Goal: Information Seeking & Learning: Find specific fact

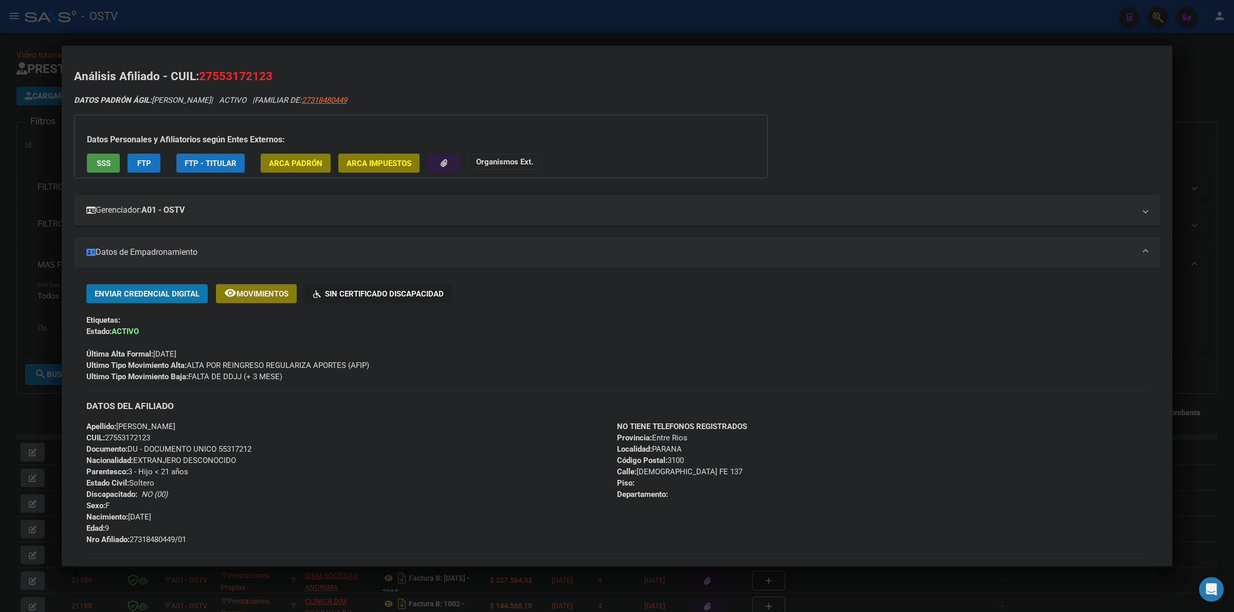
scroll to position [236, 0]
click at [592, 19] on div at bounding box center [617, 306] width 1234 height 612
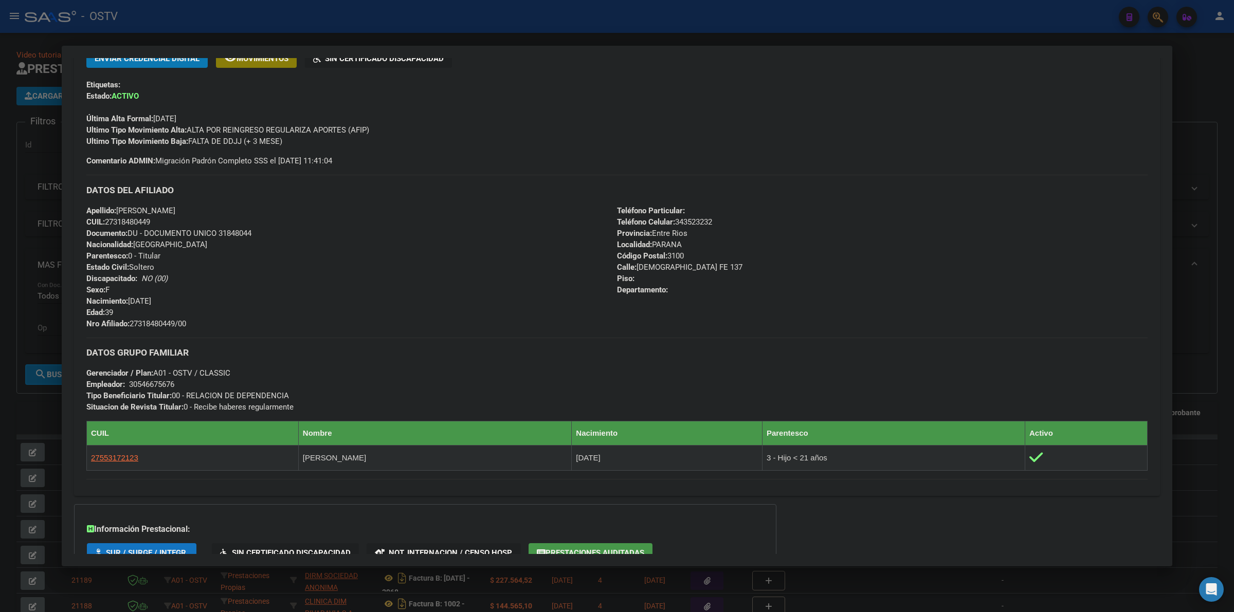
scroll to position [129, 0]
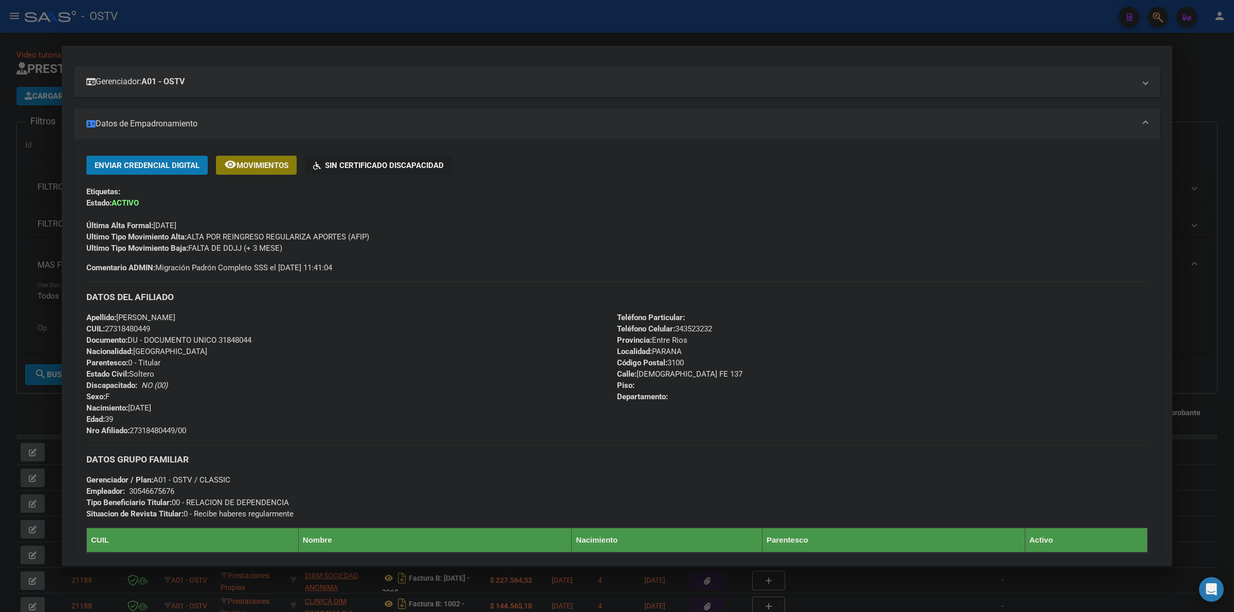
click at [431, 34] on div at bounding box center [617, 306] width 1234 height 612
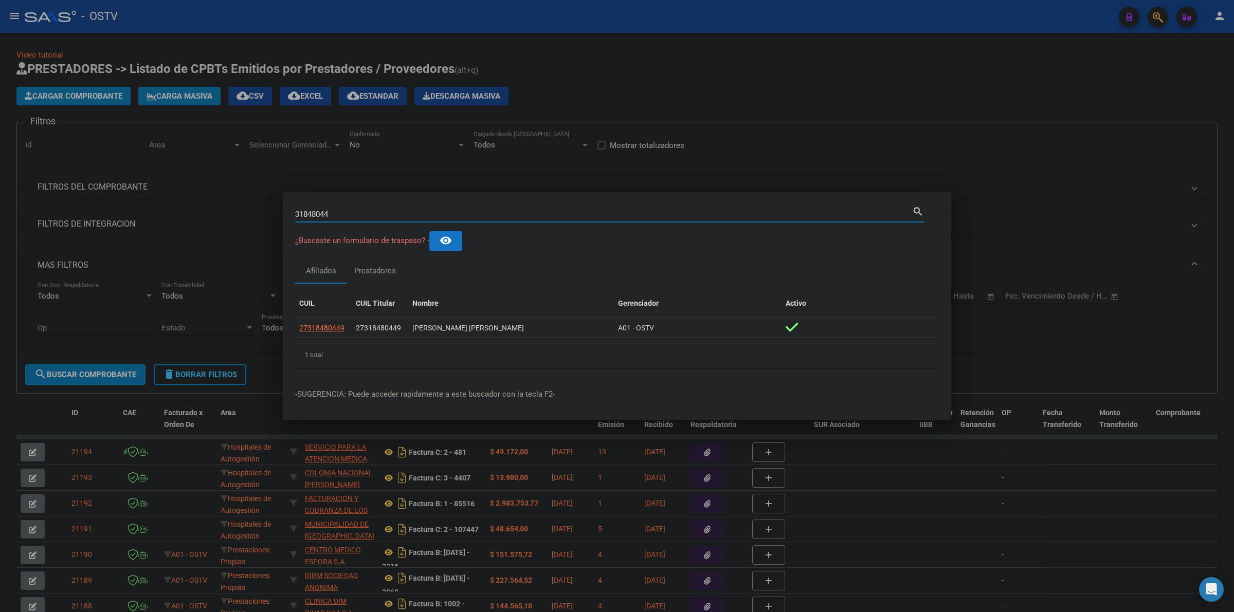
drag, startPoint x: 376, startPoint y: 217, endPoint x: 242, endPoint y: 217, distance: 134.2
click at [242, 217] on div "31848044 Buscar (apellido, dni, cuil, nro traspaso, cuit, obra social) search ¿…" at bounding box center [617, 306] width 1234 height 612
click at [552, 212] on input "Buscar (apellido, dni, [PERSON_NAME], [PERSON_NAME], cuit, obra social)" at bounding box center [603, 214] width 617 height 9
type input "56801372"
click at [327, 328] on span "20568013728" at bounding box center [321, 328] width 45 height 8
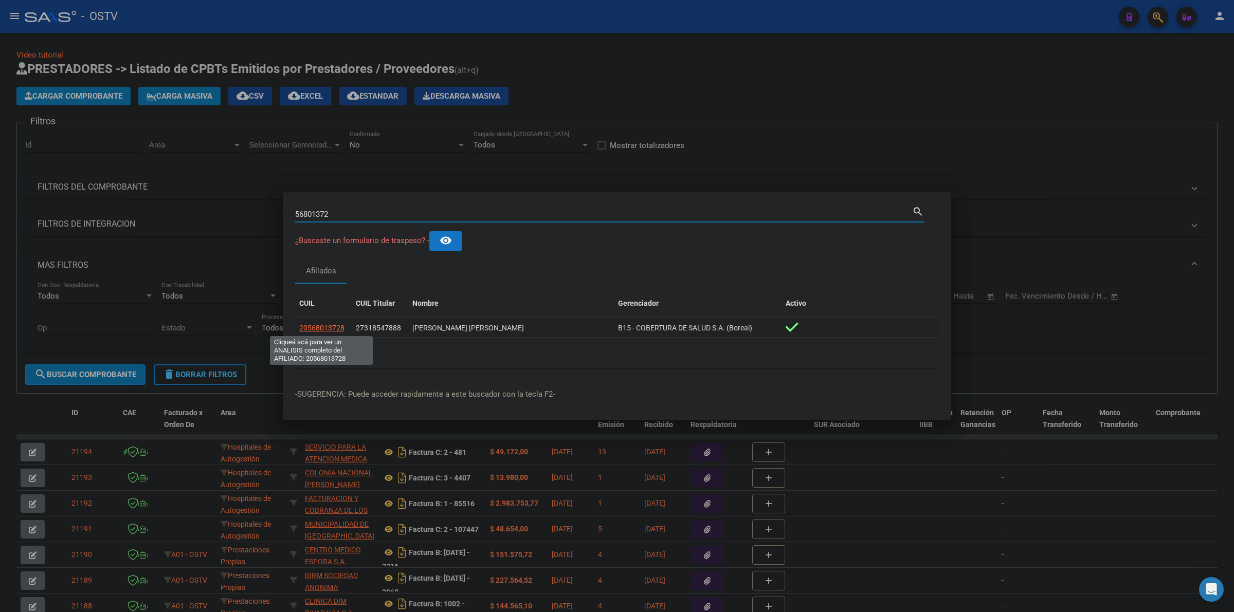
type textarea "20568013728"
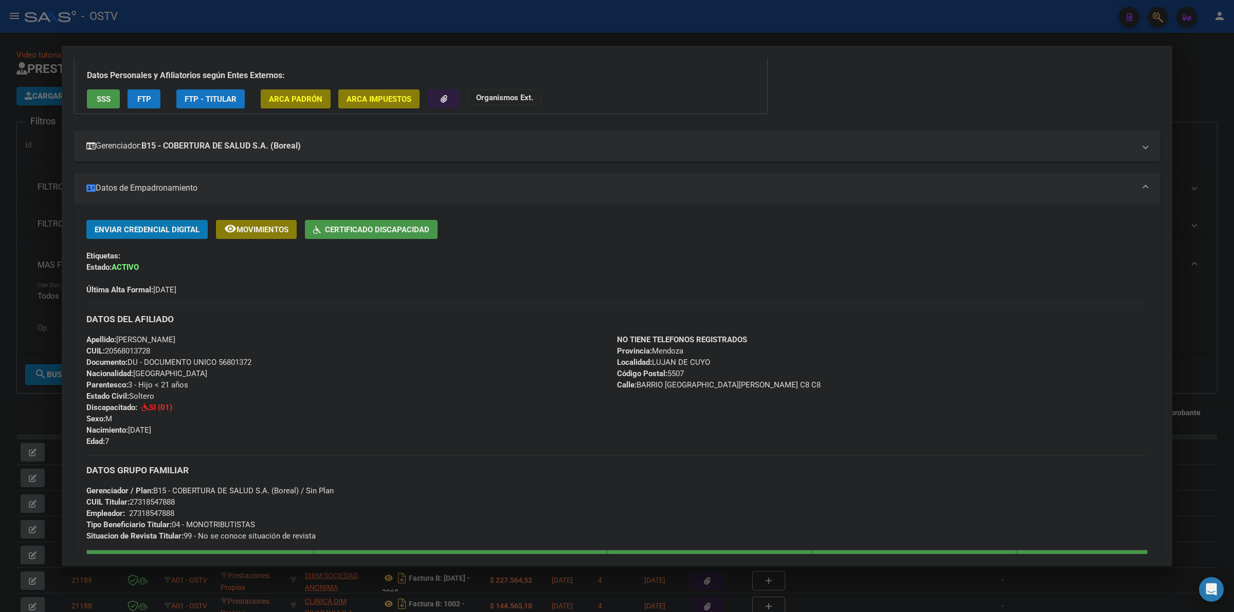
scroll to position [0, 0]
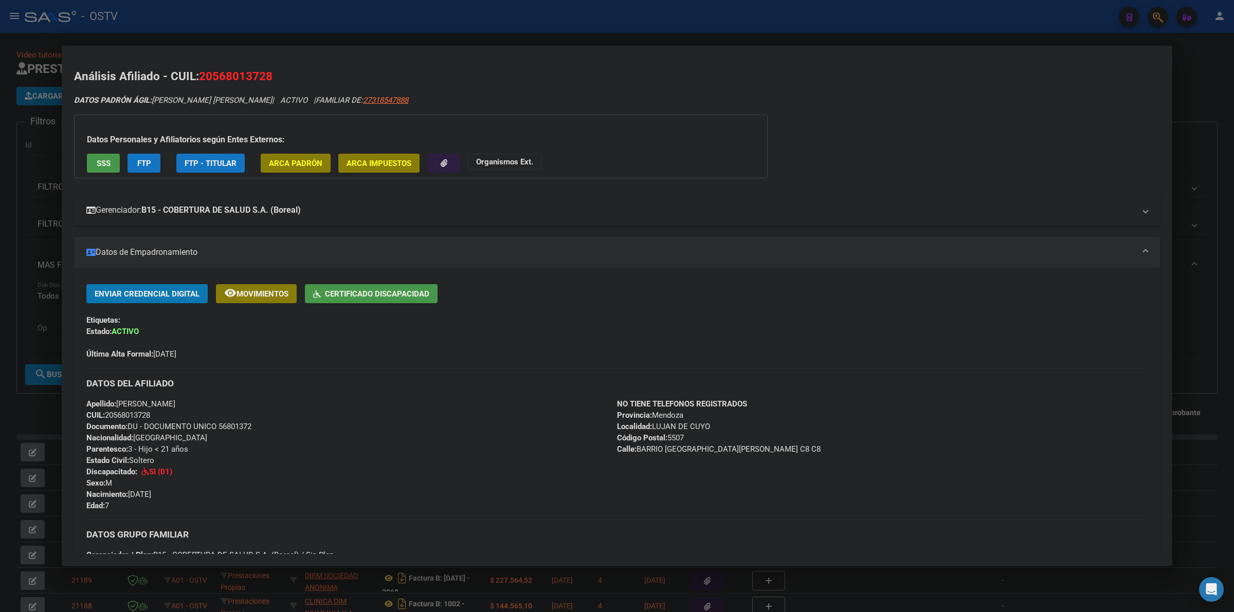
click at [722, 204] on mat-panel-title "Gerenciador: B15 - COBERTURA DE SALUD S.A. (Boreal)" at bounding box center [610, 210] width 1049 height 12
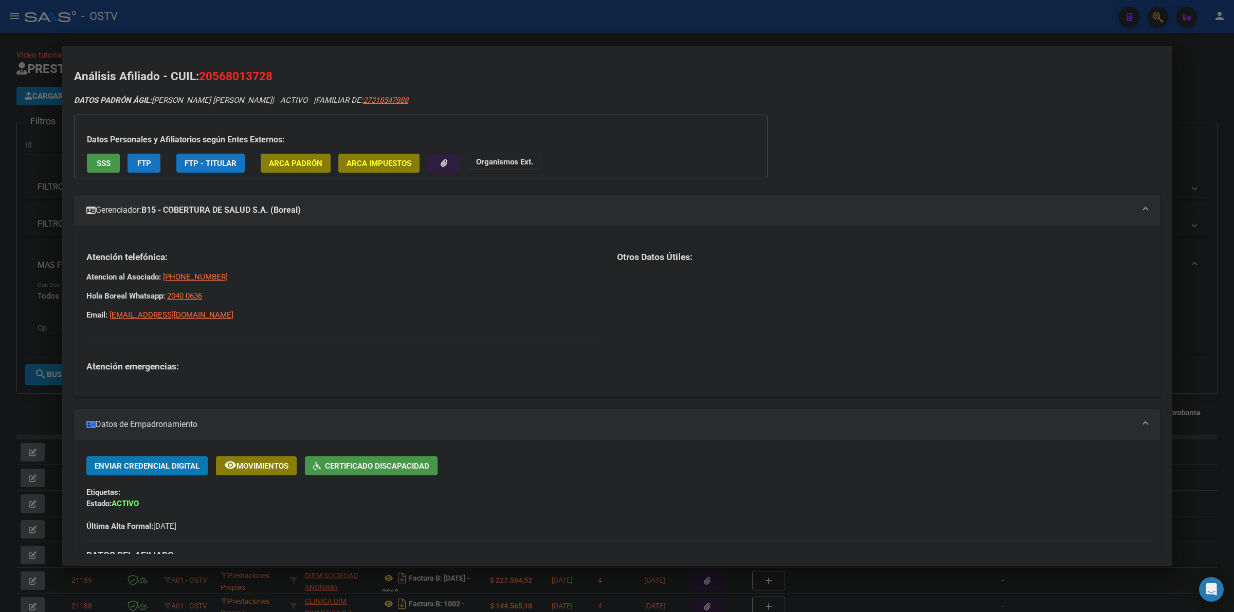
click at [413, 291] on p "Hola Boreal Whatsapp: [PHONE_NUMBER]" at bounding box center [345, 296] width 518 height 11
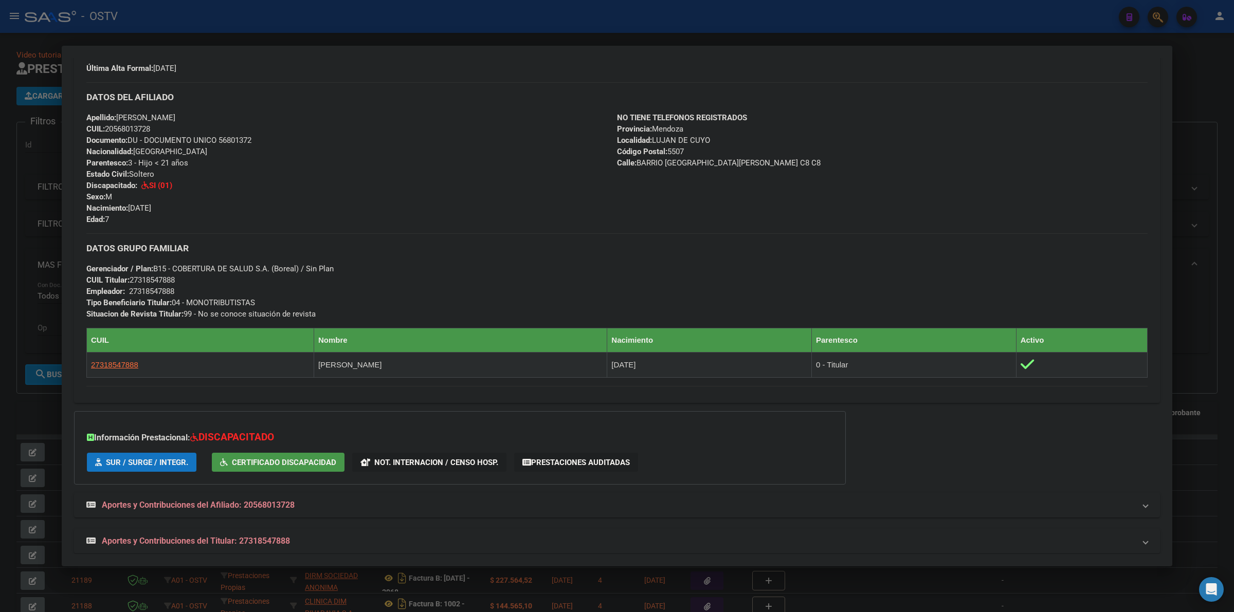
scroll to position [470, 0]
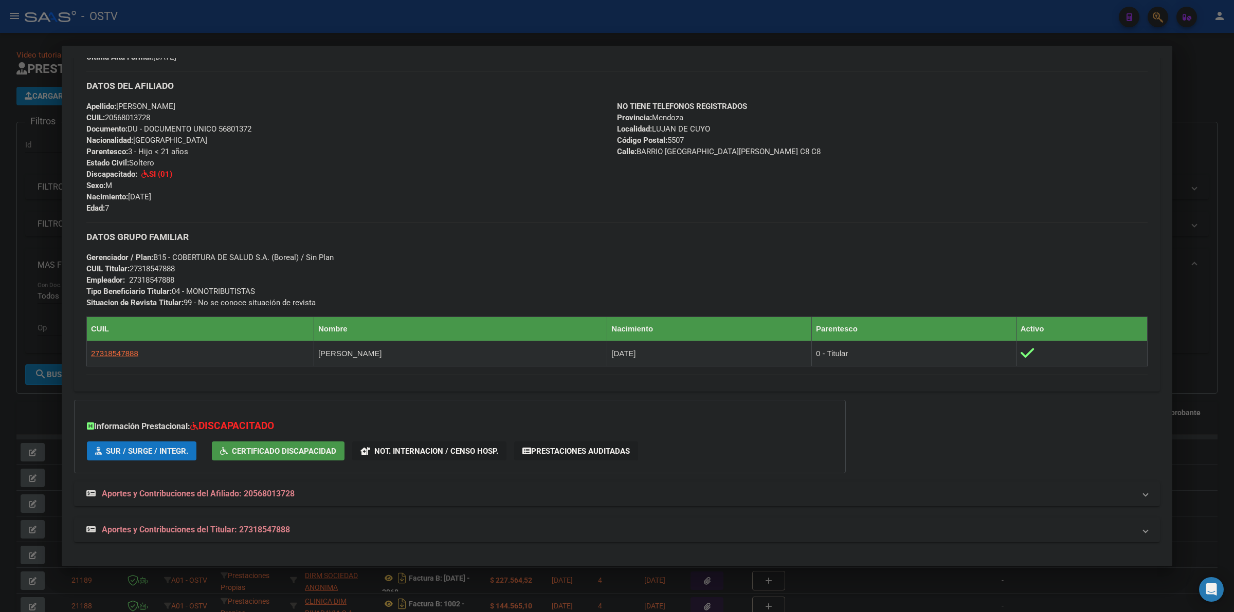
click at [445, 381] on div "Enviar Credencial Digital remove_red_eye Movimientos Certificado Discapacidad E…" at bounding box center [617, 185] width 1086 height 397
click at [892, 283] on div "DATOS GRUPO FAMILIAR Gerenciador / Plan: B15 - COBERTURA DE SALUD S.A. (Boreal)…" at bounding box center [616, 265] width 1061 height 86
click at [699, 382] on div "Enviar Credencial Digital remove_red_eye Movimientos Certificado Discapacidad E…" at bounding box center [617, 185] width 1086 height 397
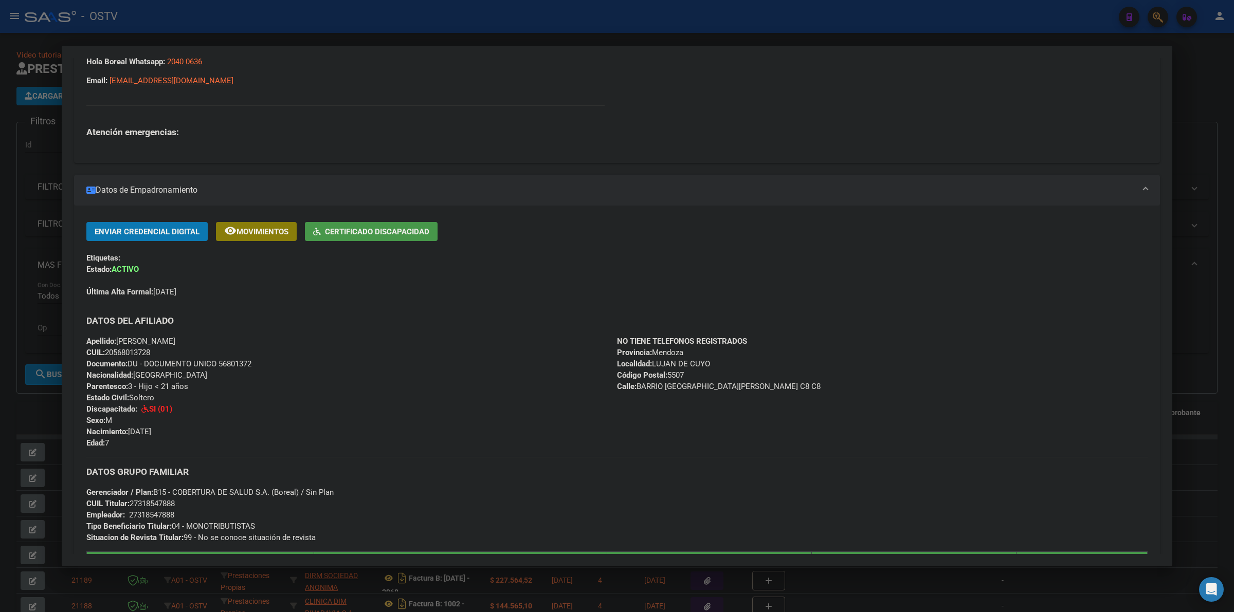
scroll to position [385, 0]
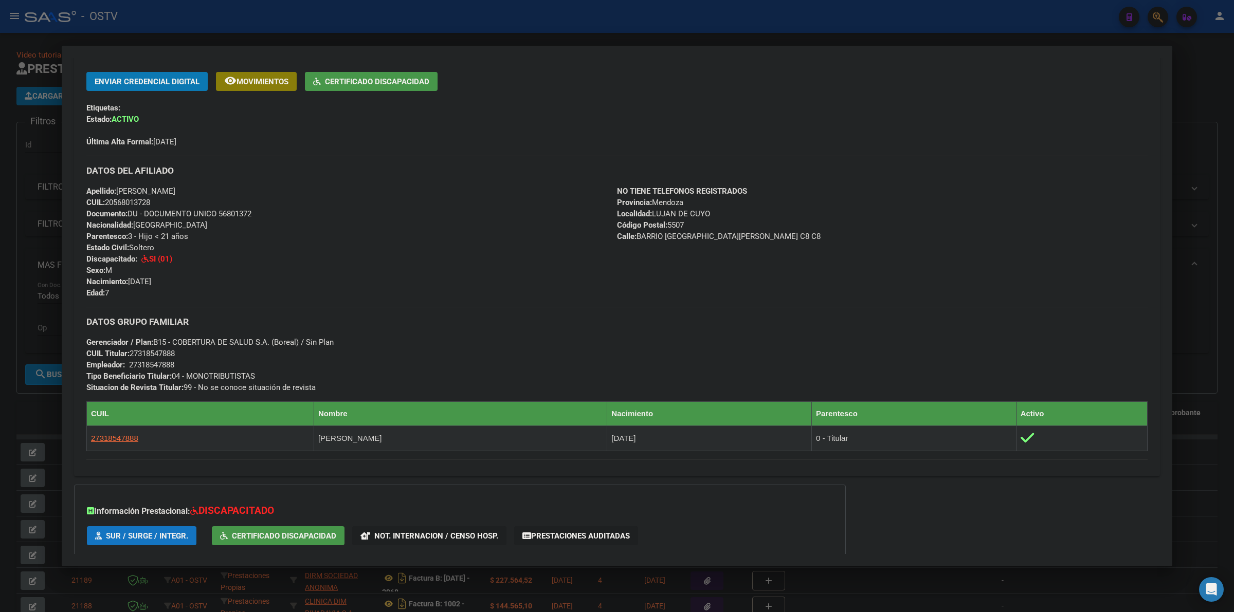
click at [519, 320] on h3 "DATOS GRUPO FAMILIAR" at bounding box center [616, 321] width 1061 height 11
drag, startPoint x: 145, startPoint y: 255, endPoint x: 117, endPoint y: 253, distance: 27.3
click at [117, 254] on span "Discapacitado: SI (01)" at bounding box center [129, 258] width 86 height 9
click at [275, 254] on div "Apellido: [PERSON_NAME] CUIL: 20568013728 Documento: DU - DOCUMENTO UNICO 56801…" at bounding box center [351, 241] width 531 height 113
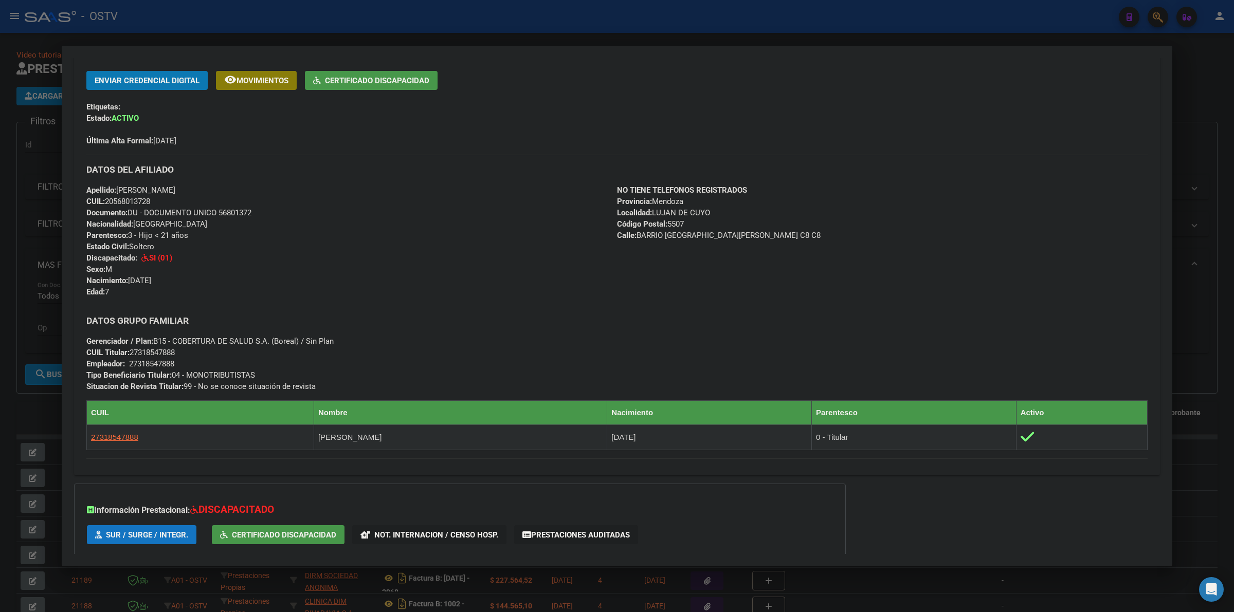
click at [139, 258] on span "Discapacitado: SI (01)" at bounding box center [129, 258] width 86 height 9
click at [193, 258] on div "Apellido: [PERSON_NAME] CUIL: 20568013728 Documento: DU - DOCUMENTO UNICO 56801…" at bounding box center [351, 241] width 531 height 113
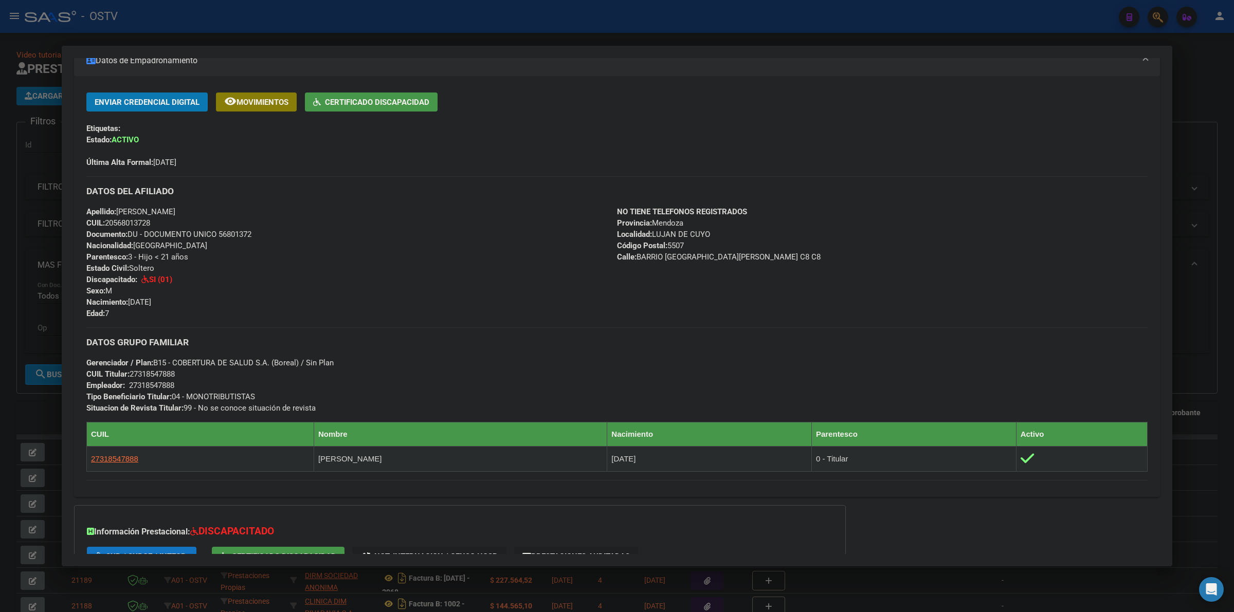
scroll to position [470, 0]
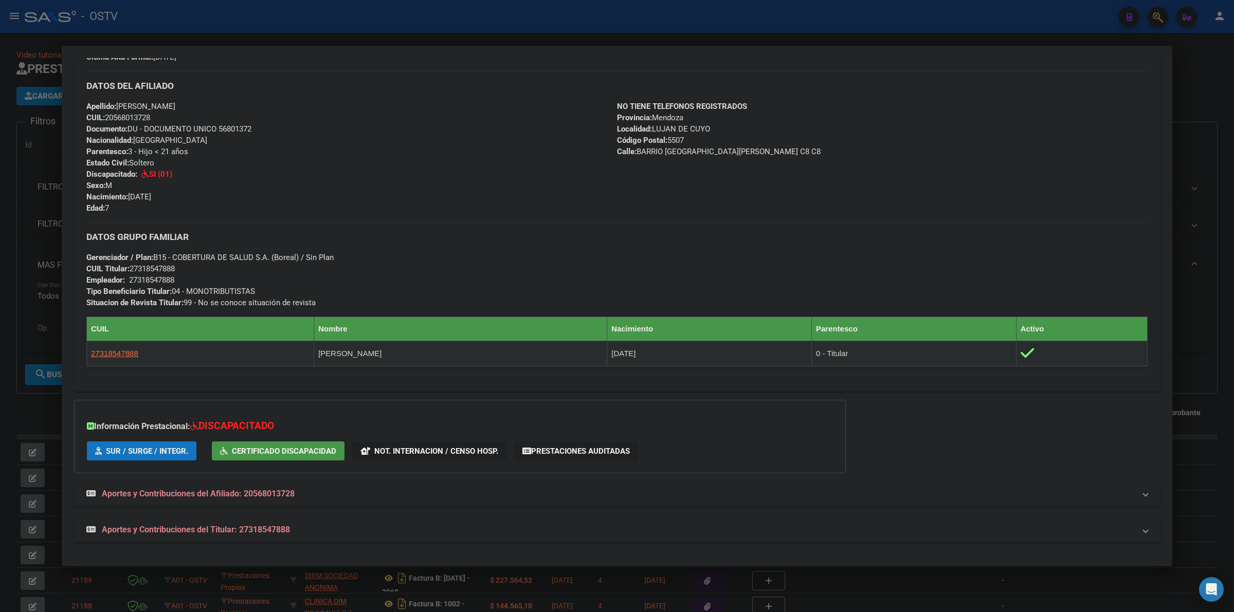
click at [280, 490] on span "Aportes y Contribuciones del Afiliado: 20568013728" at bounding box center [198, 494] width 193 height 10
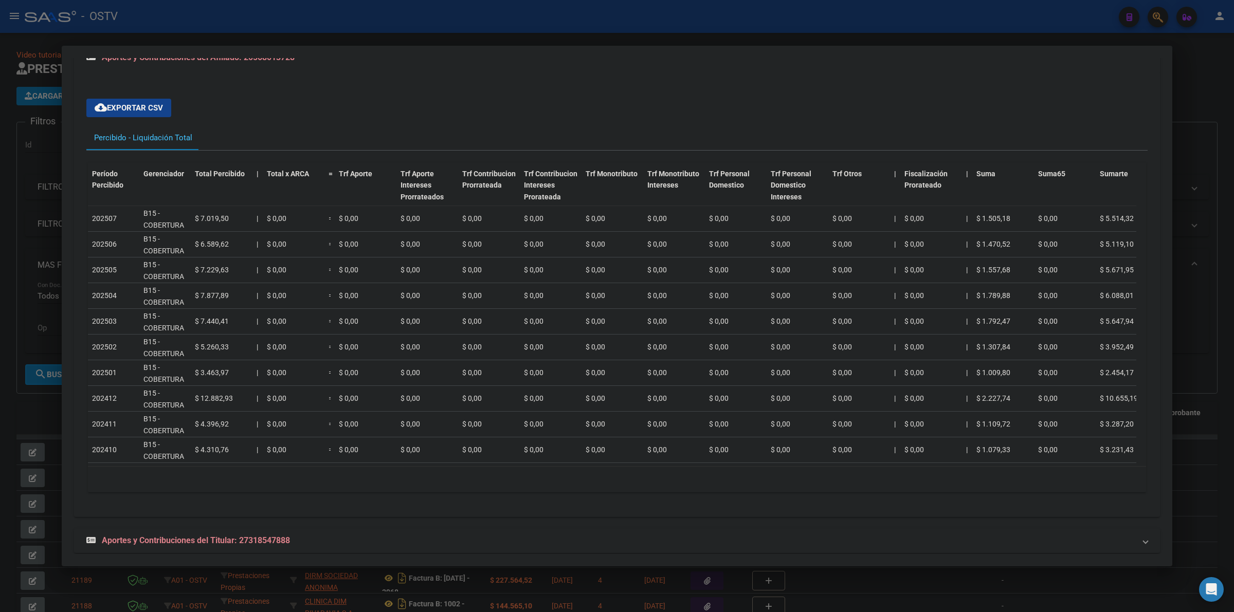
scroll to position [932, 0]
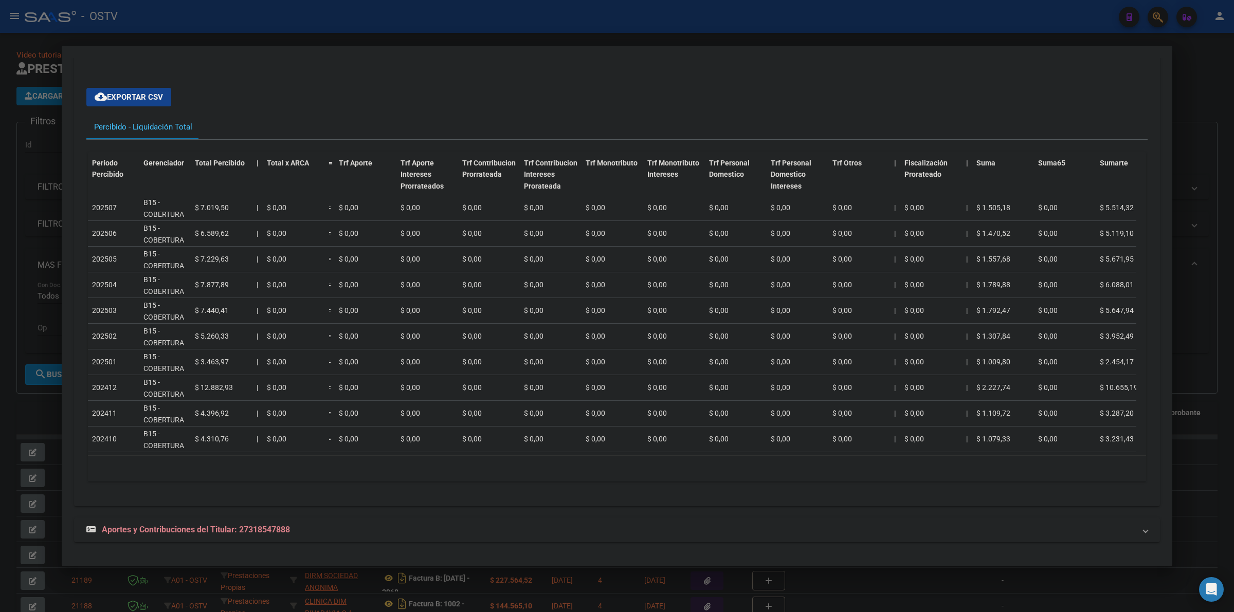
click at [260, 530] on span "Aportes y Contribuciones del Titular: 27318547888" at bounding box center [196, 530] width 188 height 10
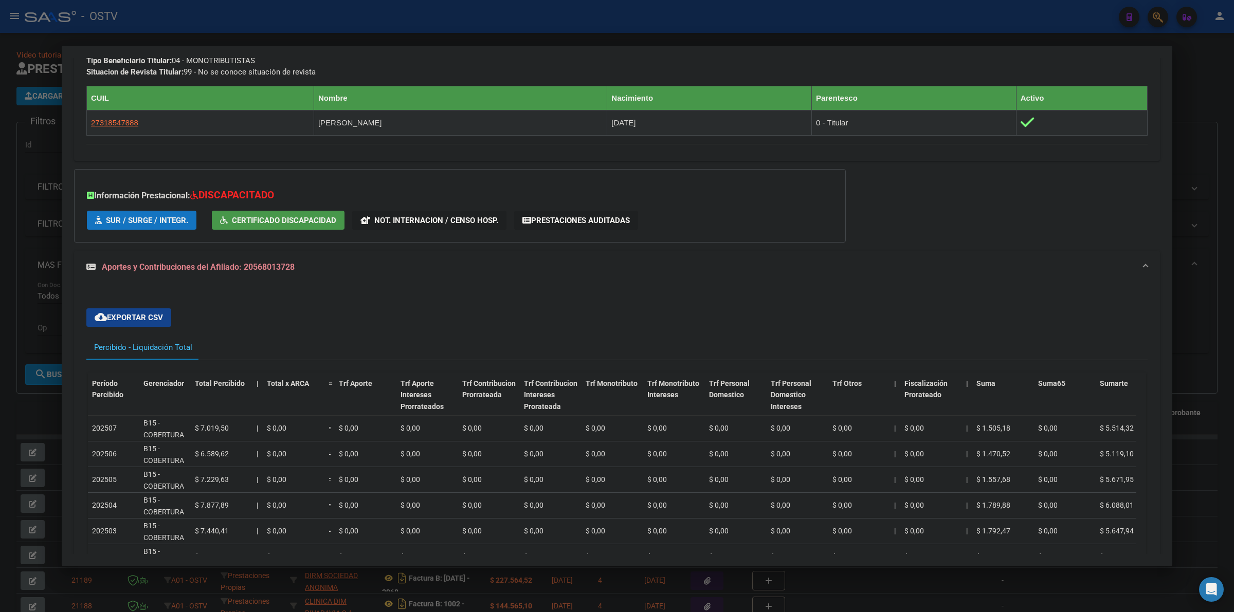
scroll to position [137, 0]
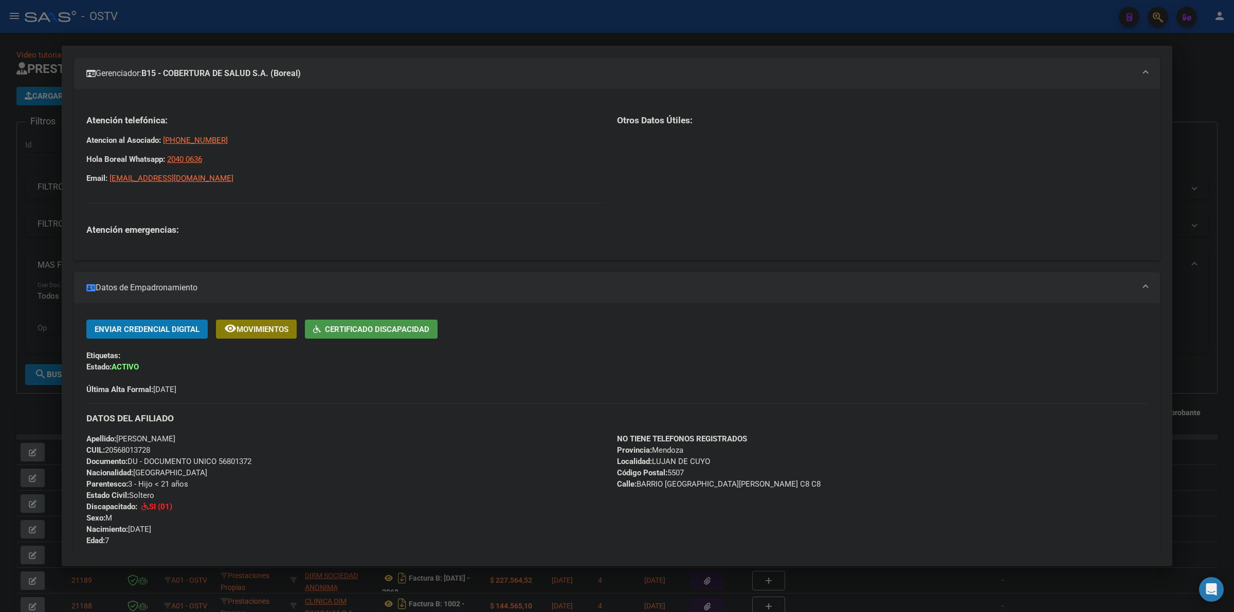
drag, startPoint x: 218, startPoint y: 460, endPoint x: 255, endPoint y: 464, distance: 37.8
click at [255, 464] on div "Apellido: [PERSON_NAME] CUIL: 20568013728 Documento: DU - DOCUMENTO UNICO 56801…" at bounding box center [351, 490] width 531 height 113
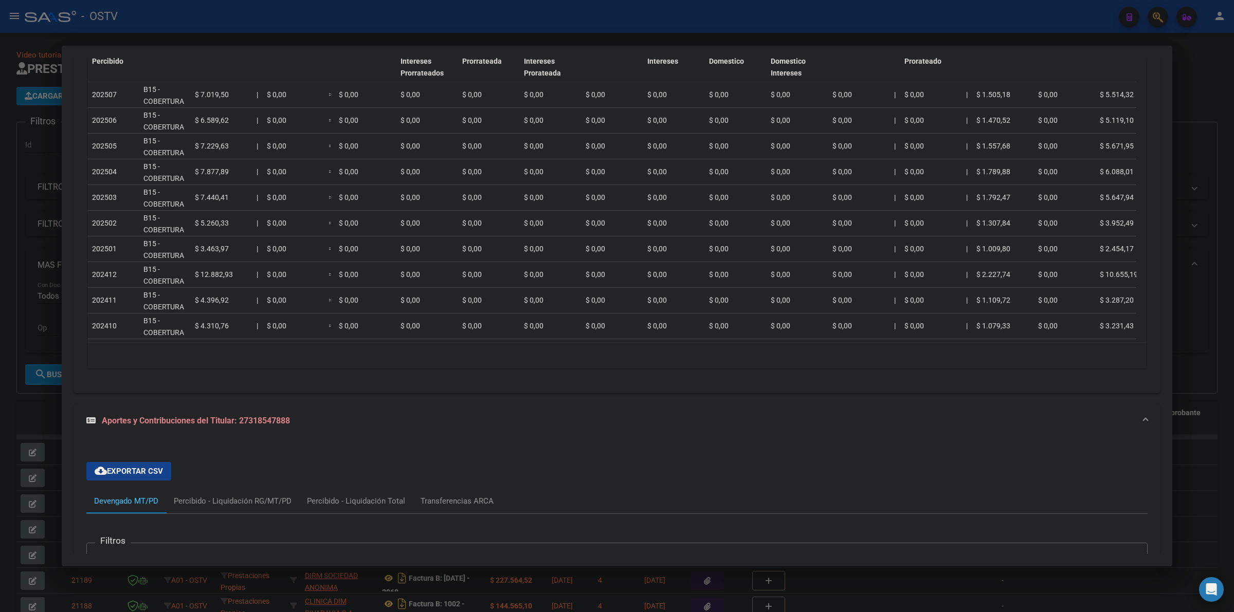
scroll to position [964, 0]
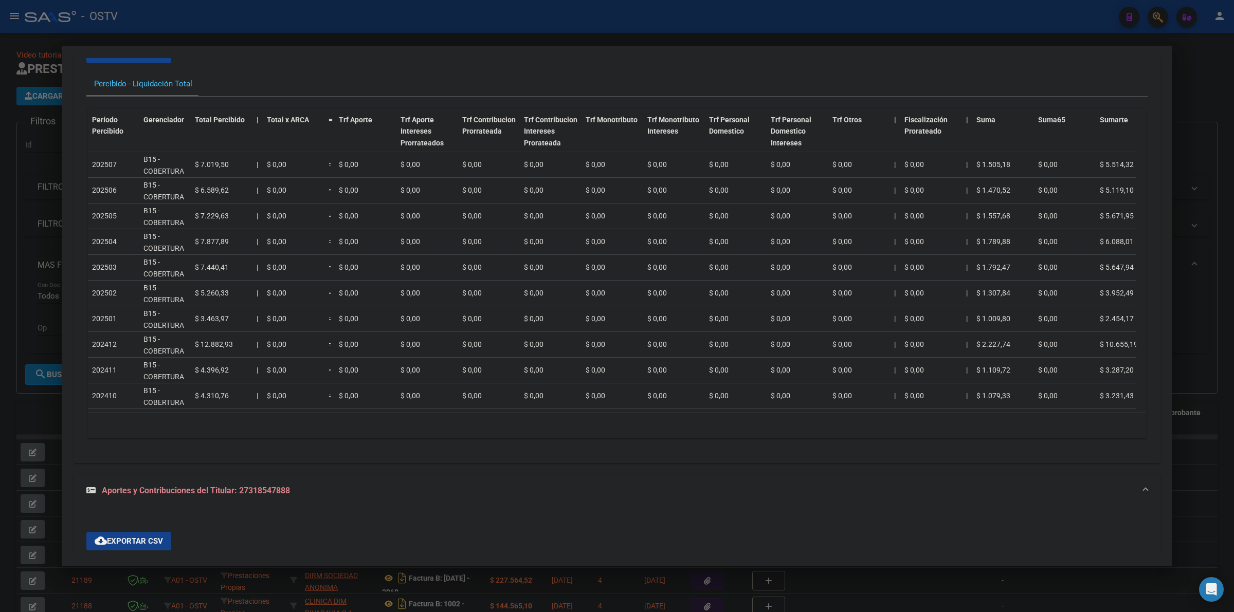
click at [240, 93] on div "Percibido - Liquidación Total" at bounding box center [616, 83] width 1061 height 25
click at [197, 88] on div "Percibido - Liquidación Total" at bounding box center [143, 83] width 114 height 25
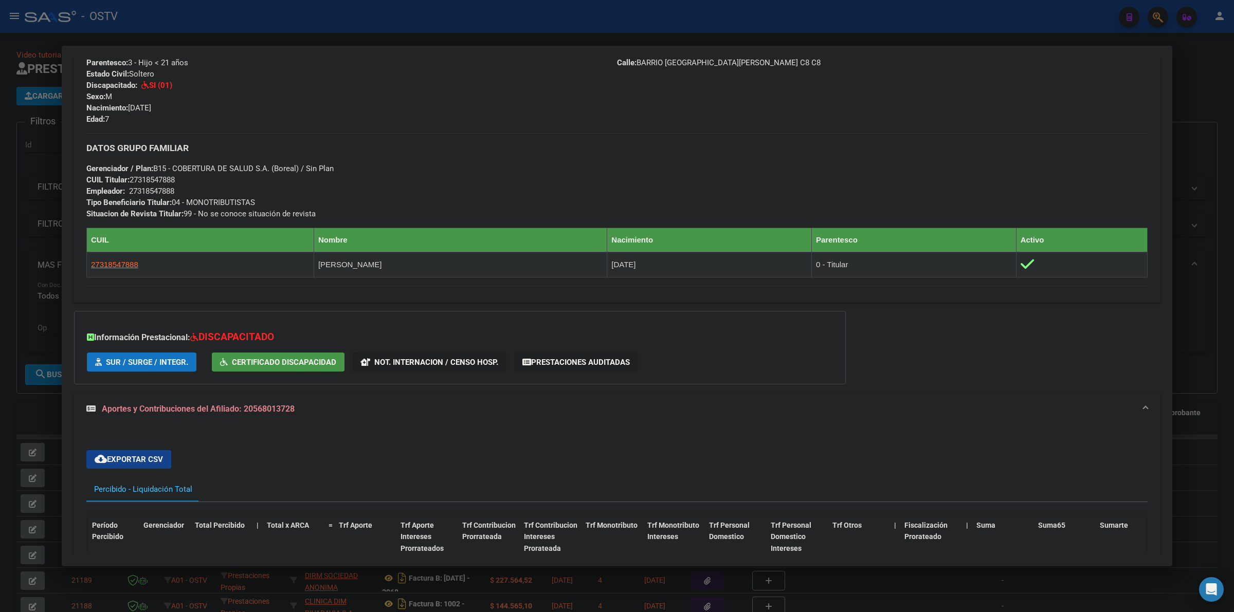
scroll to position [514, 0]
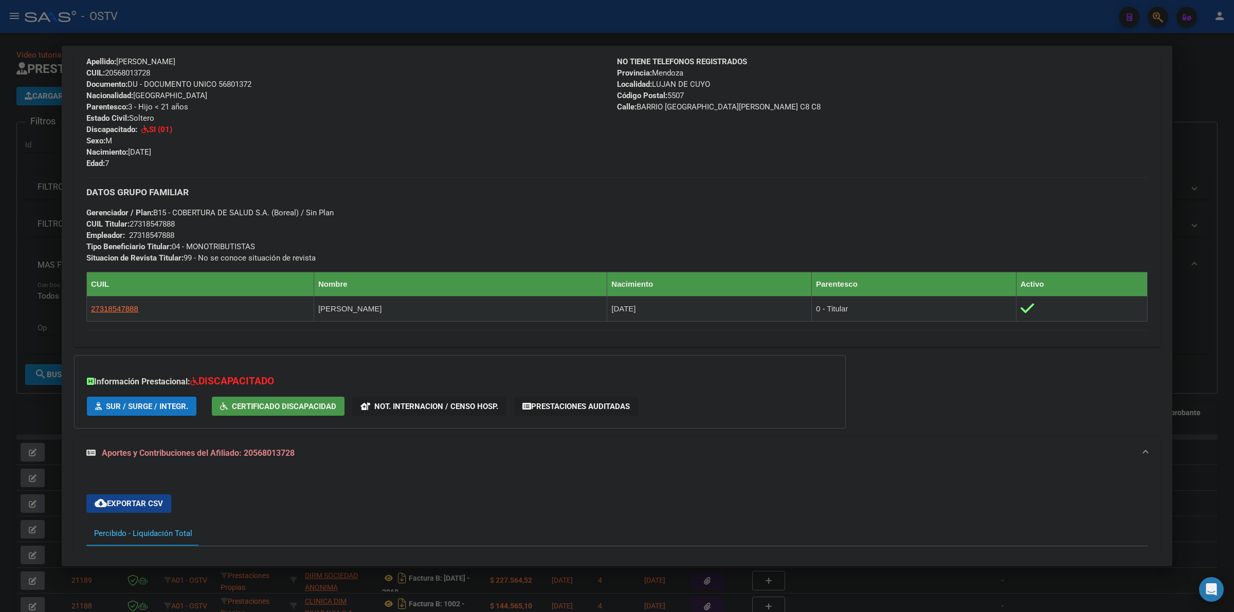
click at [284, 404] on span "Certificado Discapacidad" at bounding box center [284, 406] width 104 height 9
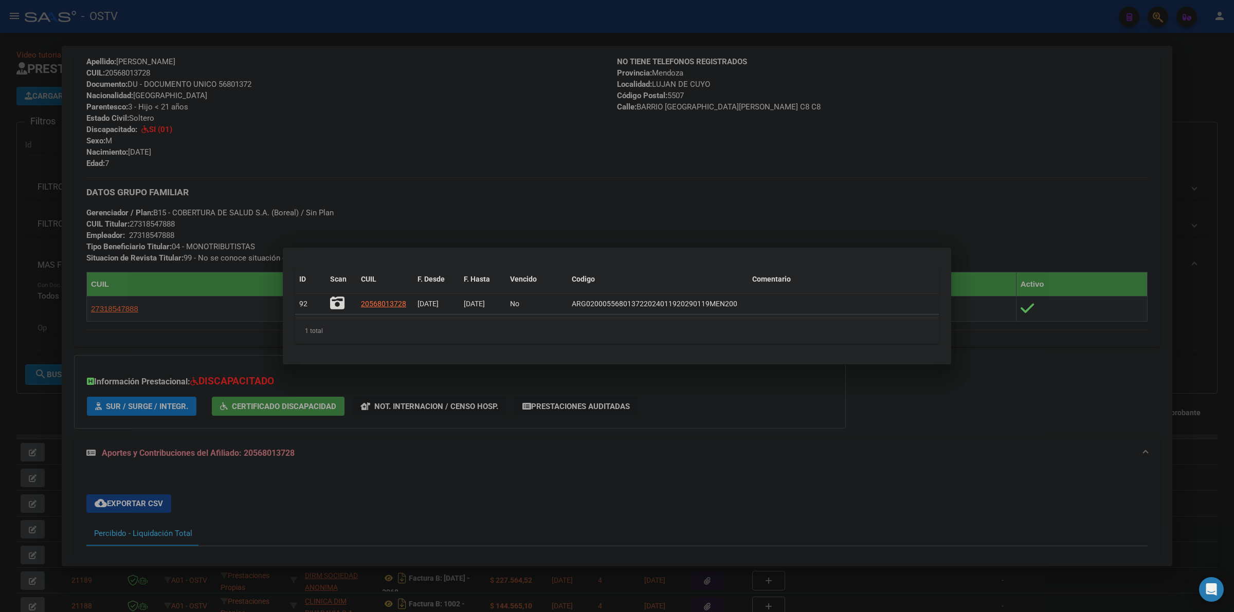
click at [338, 302] on icon at bounding box center [337, 303] width 14 height 14
click at [494, 198] on div at bounding box center [617, 306] width 1234 height 612
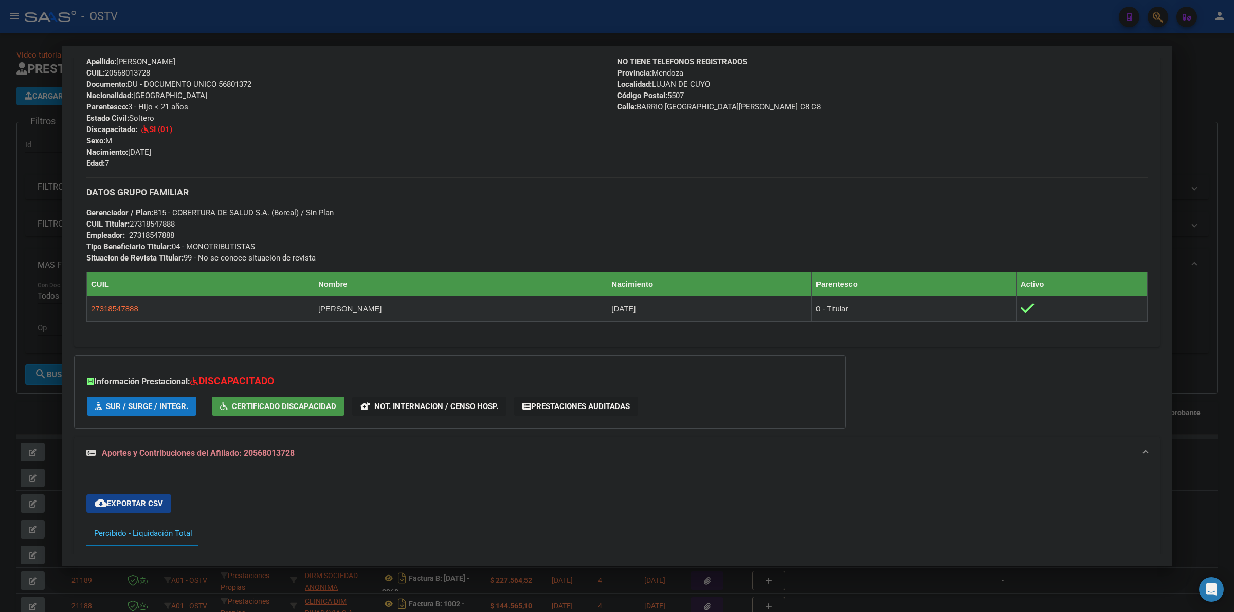
click at [1017, 381] on div "DATOS PADRÓN ÁGIL: [PERSON_NAME] [PERSON_NAME] | ACTIVO | FAMILIAR DE: 27318547…" at bounding box center [617, 495] width 1086 height 1831
click at [790, 208] on div "DATOS GRUPO FAMILIAR Gerenciador / Plan: B15 - COBERTURA DE SALUD S.A. (Boreal)…" at bounding box center [616, 220] width 1061 height 86
click at [769, 182] on div "DATOS GRUPO FAMILIAR Gerenciador / Plan: B15 - COBERTURA DE SALUD S.A. (Boreal)…" at bounding box center [616, 220] width 1061 height 86
click at [935, 18] on div at bounding box center [617, 306] width 1234 height 612
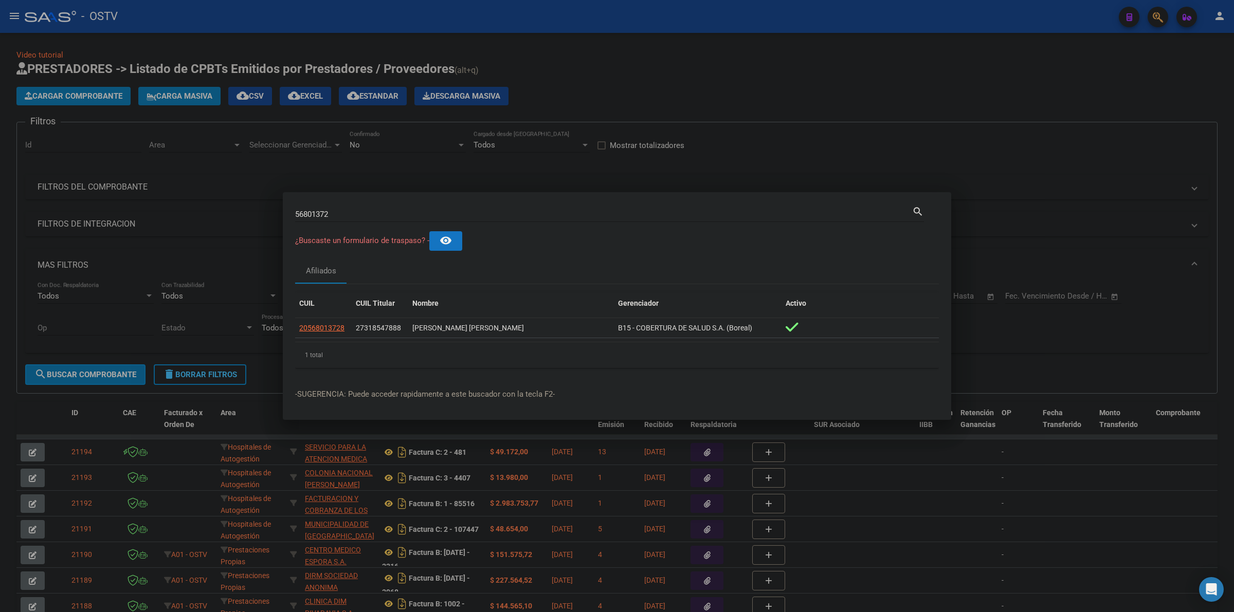
click at [409, 210] on input "56801372" at bounding box center [603, 214] width 617 height 9
type input "TEITELBOIM"
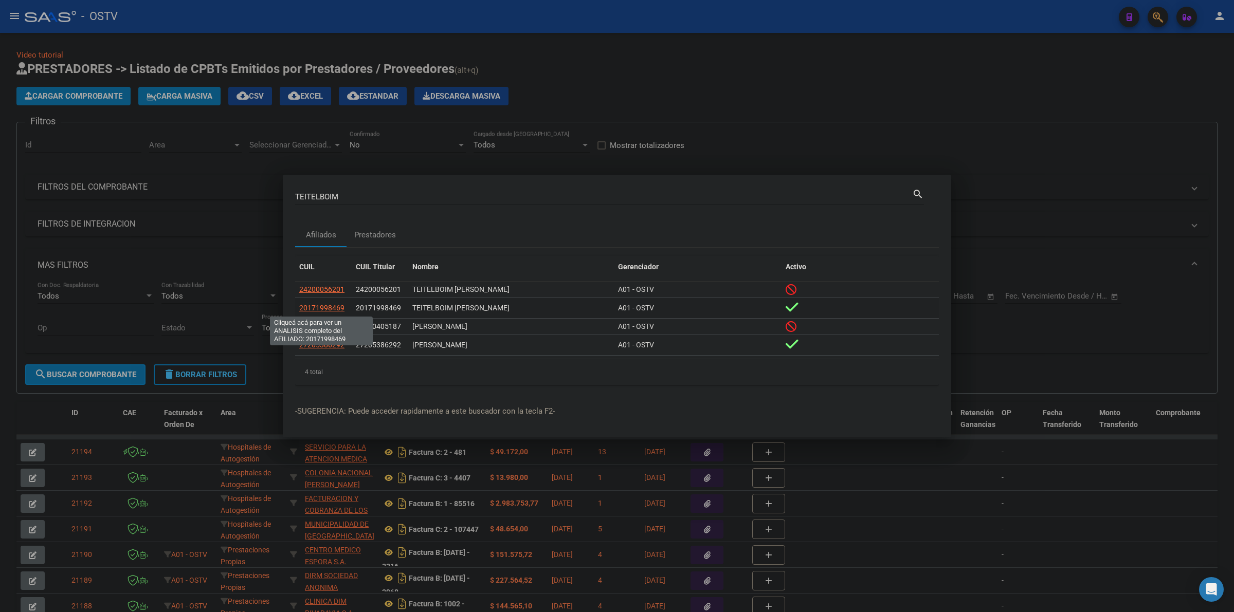
click at [325, 308] on span "20171998469" at bounding box center [321, 308] width 45 height 8
type textarea "20171998469"
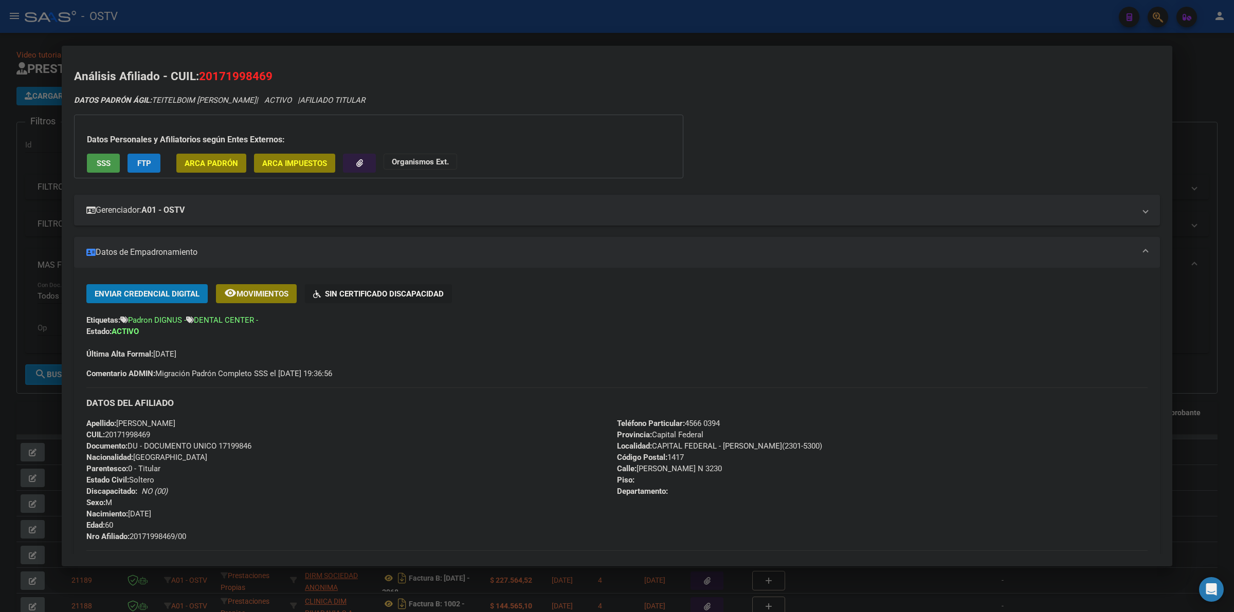
click at [235, 444] on span "Documento: DU - DOCUMENTO UNICO 17199846" at bounding box center [168, 446] width 165 height 9
copy span "17199846"
click at [151, 536] on span "Nro Afiliado: 20171998469/00" at bounding box center [136, 536] width 100 height 9
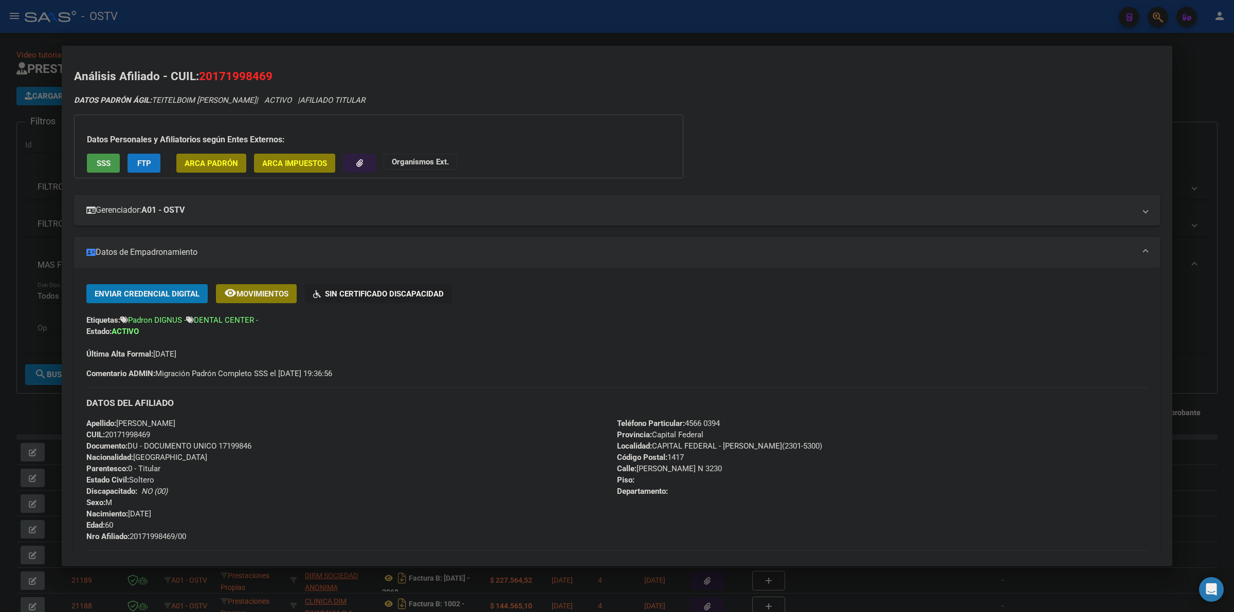
copy span "20171998469"
click at [24, 171] on div at bounding box center [617, 306] width 1234 height 612
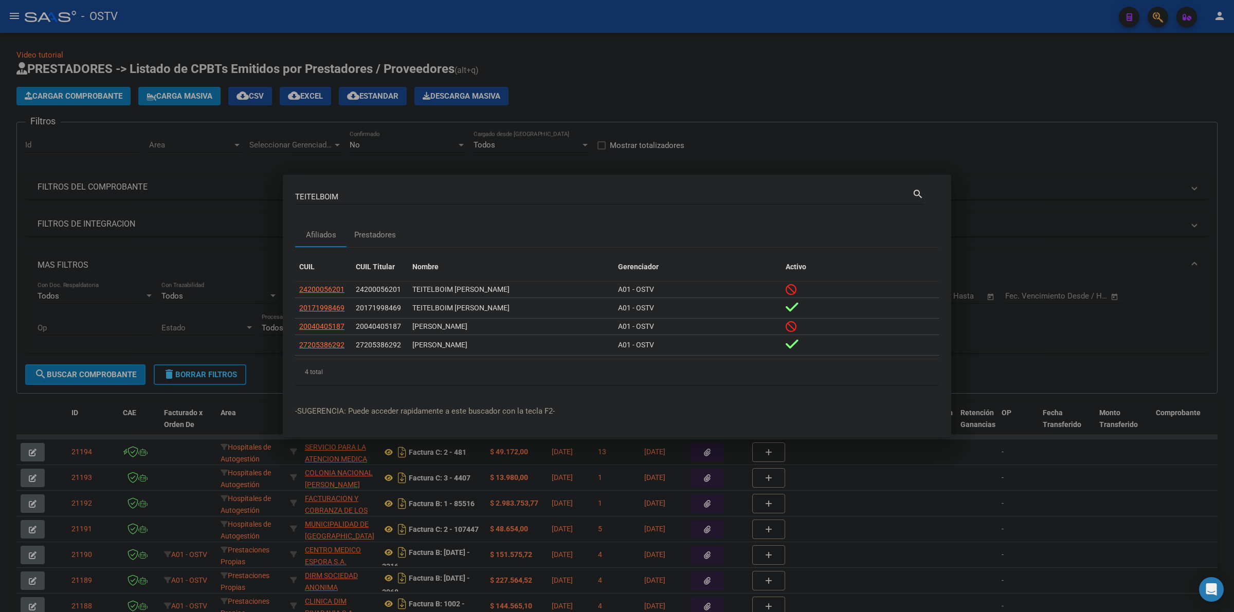
click at [641, 75] on div at bounding box center [617, 306] width 1234 height 612
